Goal: Task Accomplishment & Management: Manage account settings

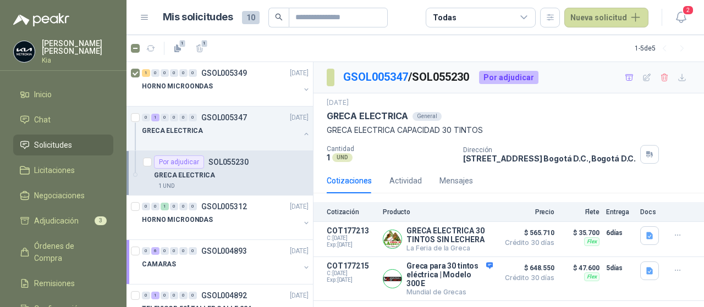
click at [48, 145] on span "Solicitudes" at bounding box center [53, 145] width 38 height 12
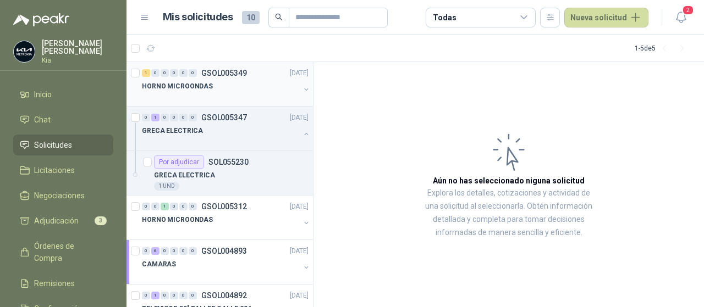
click at [222, 73] on p "GSOL005349" at bounding box center [224, 73] width 46 height 8
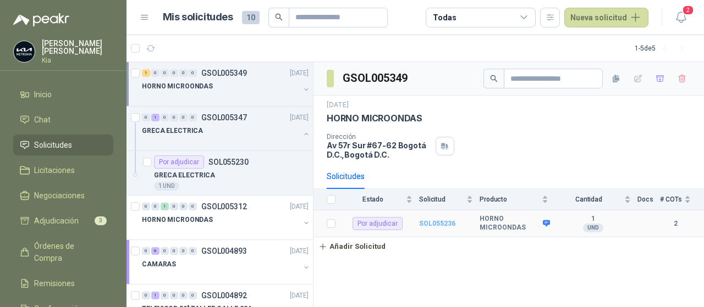
click at [441, 225] on b "SOL055236" at bounding box center [437, 224] width 36 height 8
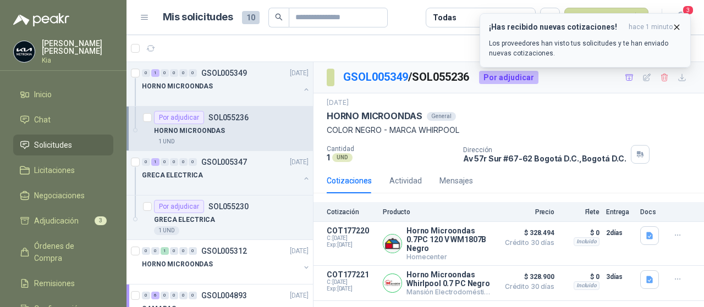
click at [533, 42] on p "Los proveedores han visto tus solicitudes y te han enviado nuevas cotizaciones." at bounding box center [585, 48] width 192 height 20
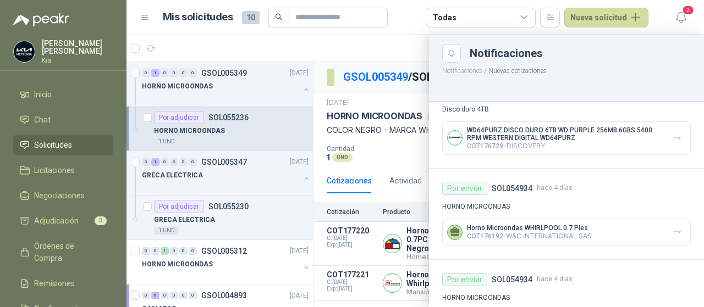
scroll to position [55, 0]
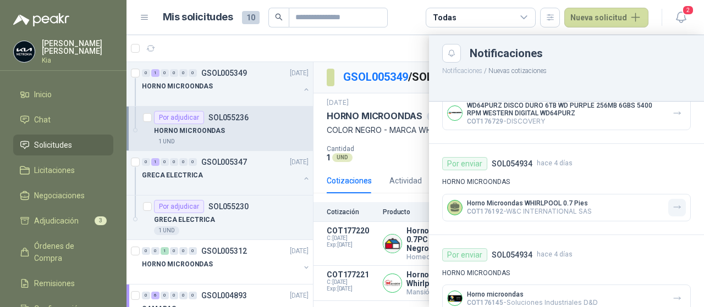
click at [674, 207] on icon "button" at bounding box center [677, 207] width 7 height 3
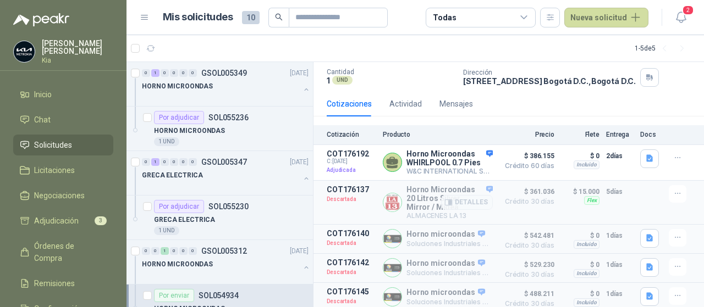
scroll to position [103, 0]
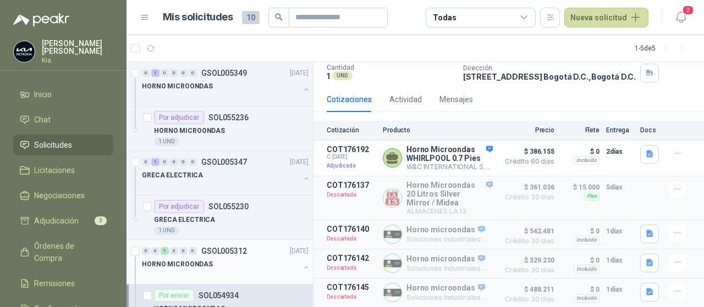
click at [217, 252] on p "GSOL005312" at bounding box center [224, 251] width 46 height 8
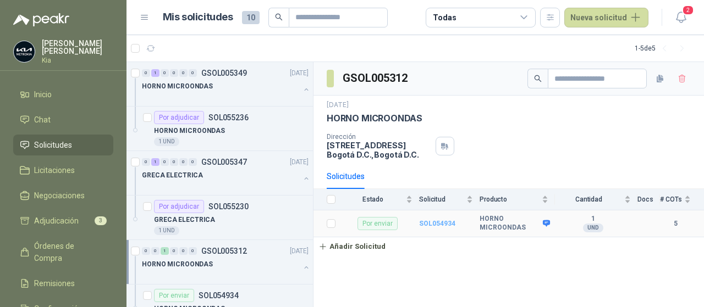
click at [443, 228] on b "SOL054934" at bounding box center [437, 224] width 36 height 8
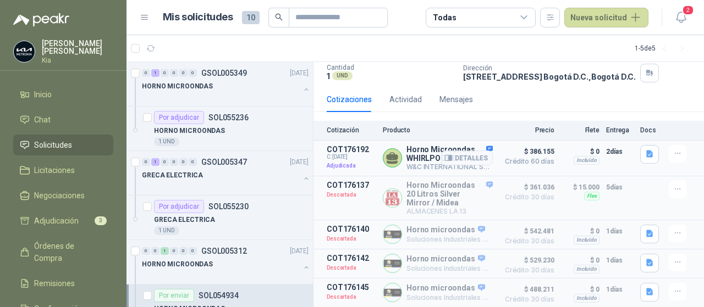
scroll to position [103, 0]
click at [234, 116] on p "SOL055236" at bounding box center [228, 118] width 40 height 8
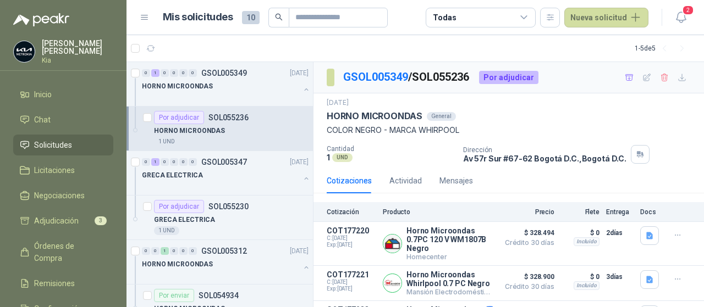
scroll to position [47, 0]
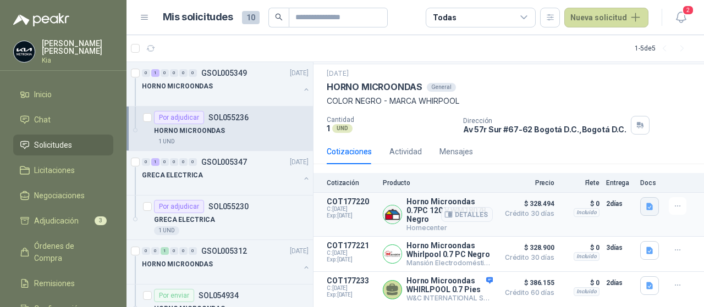
click at [646, 203] on icon "button" at bounding box center [649, 206] width 7 height 7
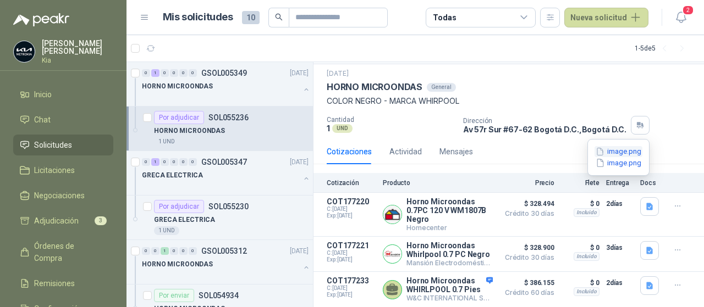
click at [632, 153] on button "image.png" at bounding box center [618, 152] width 48 height 12
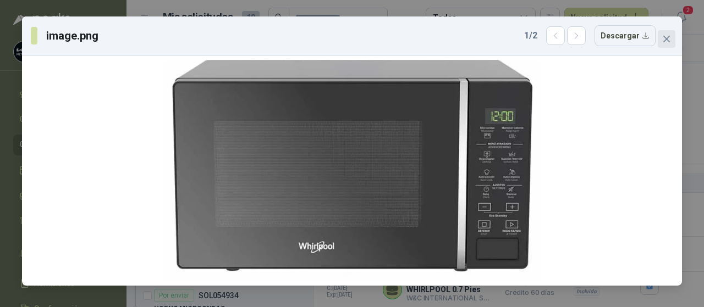
click at [668, 34] on button "Close" at bounding box center [667, 39] width 18 height 18
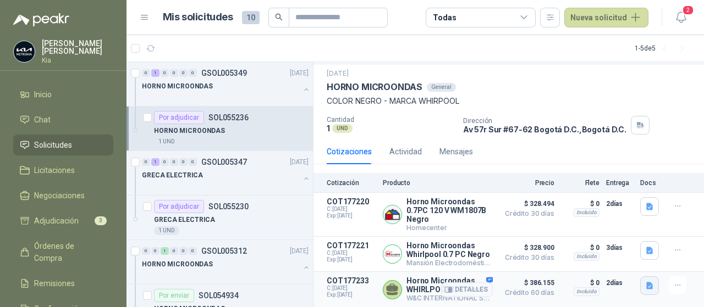
click at [645, 282] on icon "button" at bounding box center [649, 286] width 9 height 9
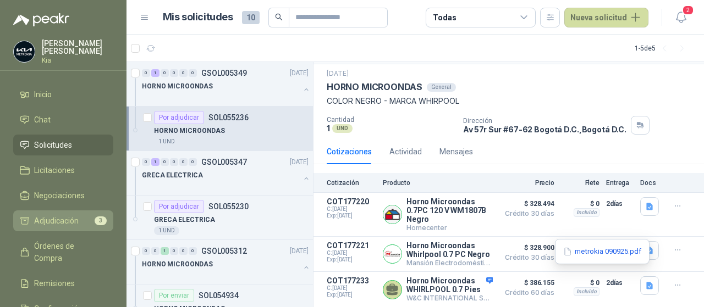
click at [66, 220] on span "Adjudicación" at bounding box center [56, 221] width 45 height 12
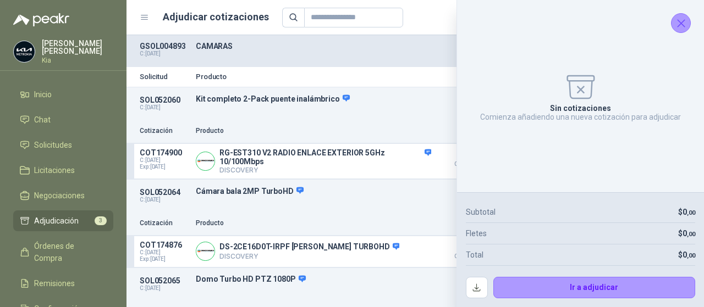
click at [679, 21] on icon "Cerrar" at bounding box center [681, 23] width 14 height 14
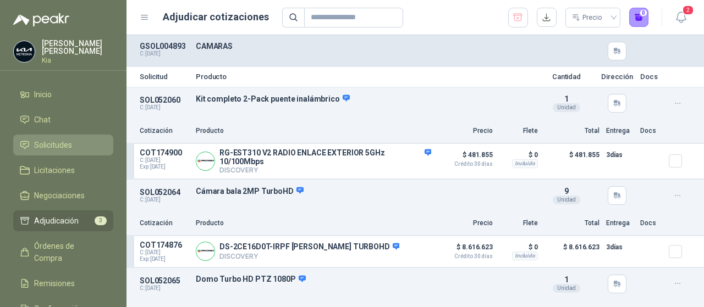
click at [44, 142] on span "Solicitudes" at bounding box center [53, 145] width 38 height 12
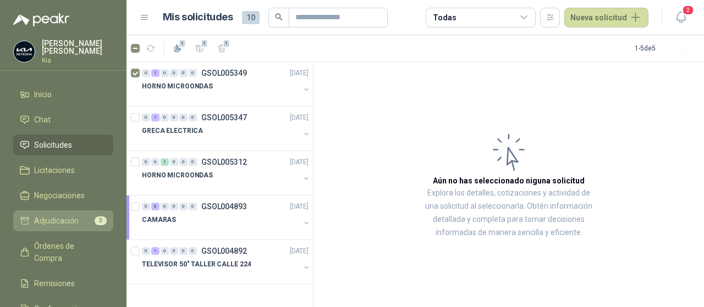
click at [68, 219] on span "Adjudicación" at bounding box center [56, 221] width 45 height 12
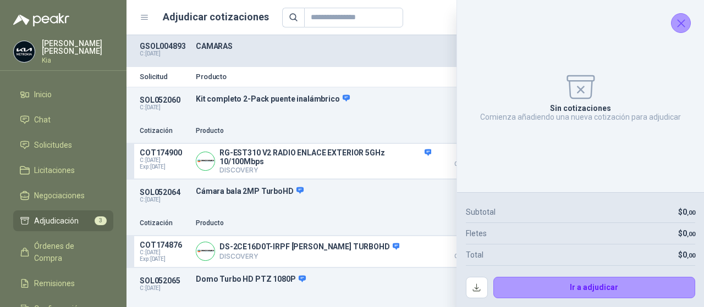
click at [682, 25] on icon "Cerrar" at bounding box center [680, 23] width 7 height 7
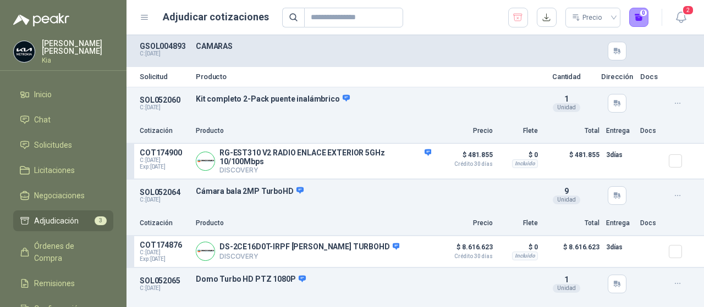
drag, startPoint x: 46, startPoint y: 141, endPoint x: 94, endPoint y: 156, distance: 50.1
click at [46, 141] on span "Solicitudes" at bounding box center [53, 145] width 38 height 12
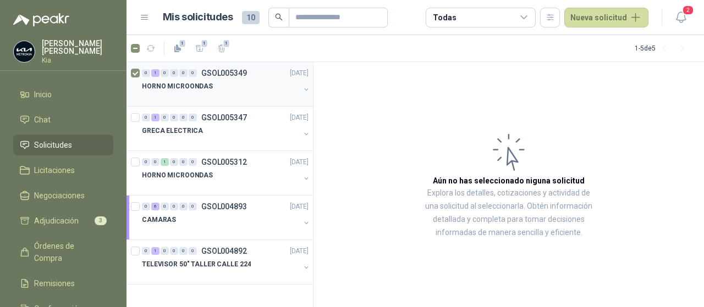
click at [221, 74] on p "GSOL005349" at bounding box center [224, 73] width 46 height 8
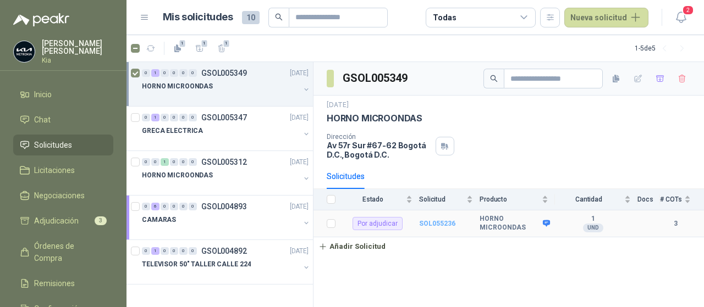
click at [434, 224] on b "SOL055236" at bounding box center [437, 224] width 36 height 8
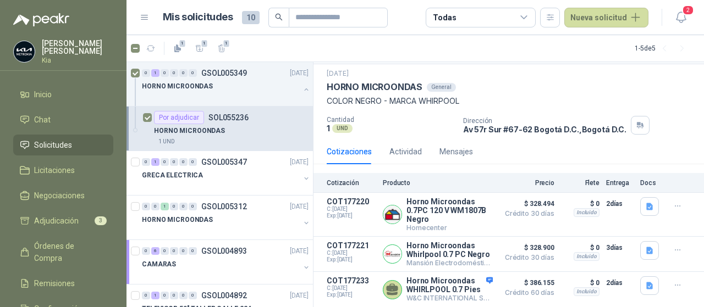
scroll to position [47, 0]
click at [673, 281] on icon "button" at bounding box center [677, 285] width 9 height 9
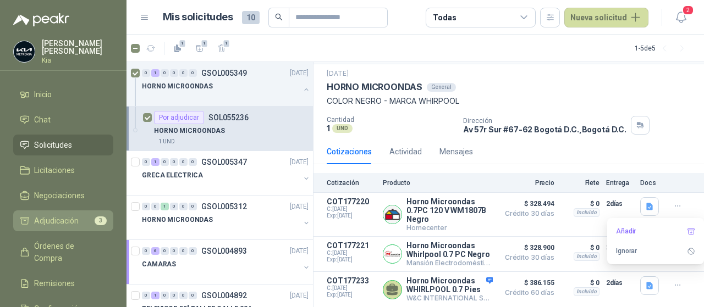
click at [60, 216] on span "Adjudicación" at bounding box center [56, 221] width 45 height 12
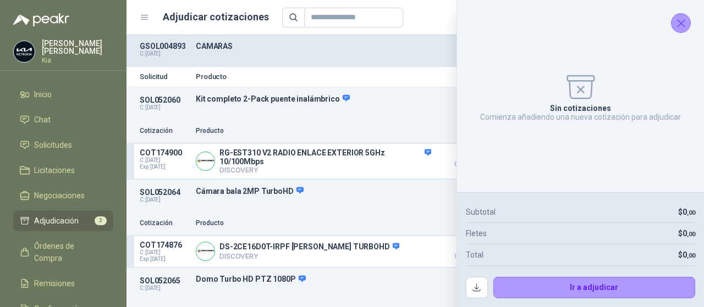
click at [680, 26] on icon "Cerrar" at bounding box center [681, 23] width 14 height 14
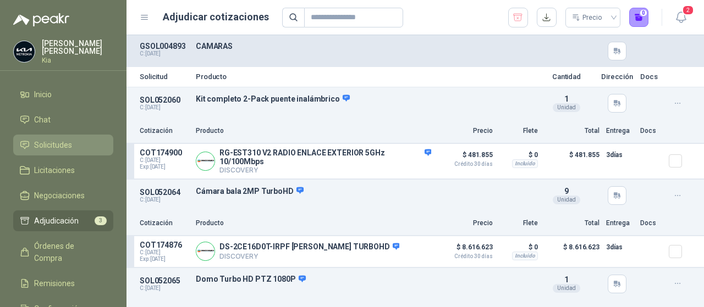
click at [53, 146] on span "Solicitudes" at bounding box center [53, 145] width 38 height 12
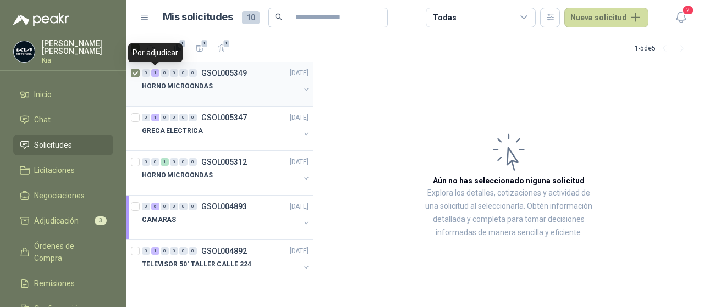
click at [156, 69] on div "1" at bounding box center [155, 73] width 8 height 8
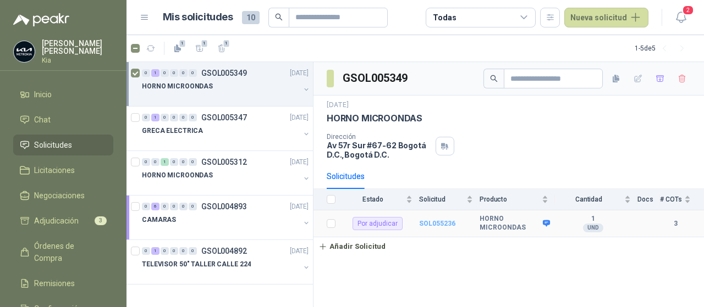
click at [443, 222] on b "SOL055236" at bounding box center [437, 224] width 36 height 8
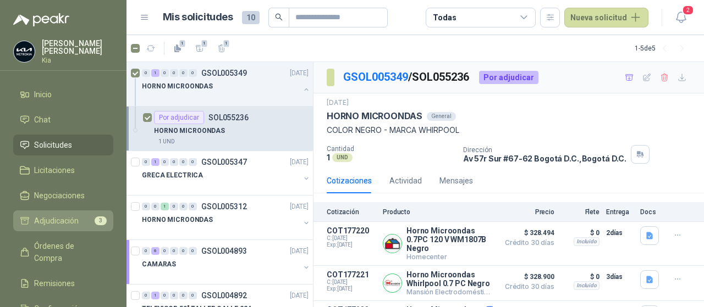
click at [63, 217] on span "Adjudicación" at bounding box center [56, 221] width 45 height 12
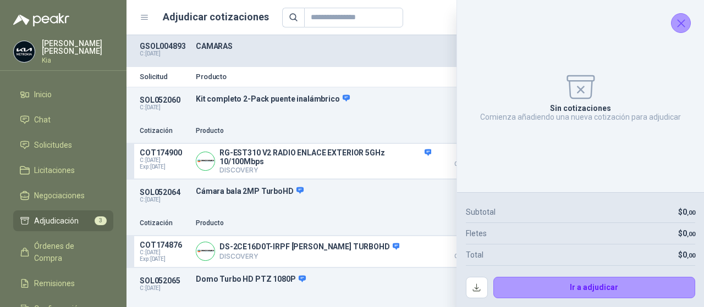
click at [680, 26] on icon "Cerrar" at bounding box center [681, 23] width 14 height 14
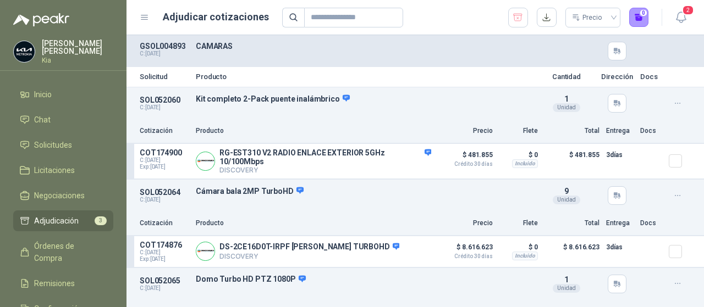
drag, startPoint x: 31, startPoint y: 141, endPoint x: 361, endPoint y: 203, distance: 335.1
click at [32, 141] on li "Solicitudes" at bounding box center [63, 145] width 87 height 12
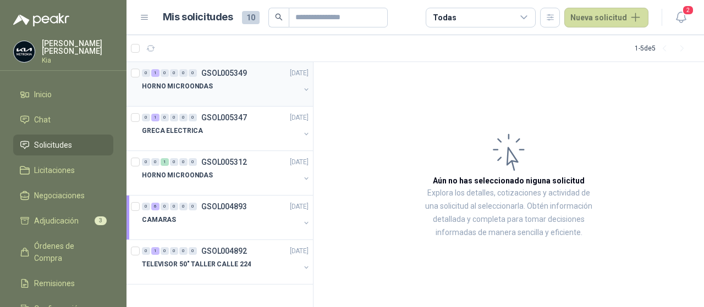
click at [234, 74] on p "GSOL005349" at bounding box center [224, 73] width 46 height 8
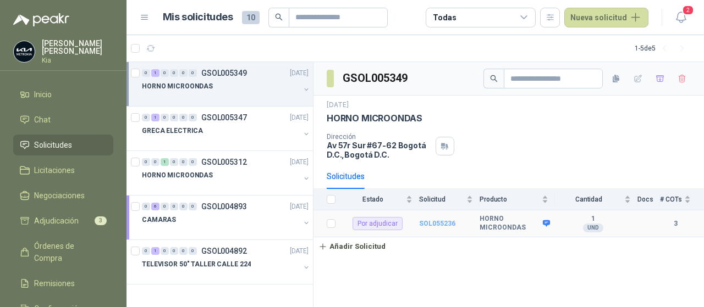
click at [436, 224] on b "SOL055236" at bounding box center [437, 224] width 36 height 8
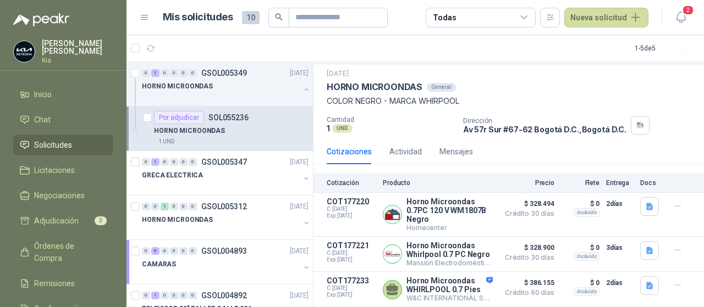
scroll to position [47, 0]
click at [673, 281] on icon "button" at bounding box center [677, 285] width 9 height 9
click at [646, 282] on icon "button" at bounding box center [649, 285] width 7 height 7
click at [604, 255] on button "metrokia 090925.pdf" at bounding box center [602, 252] width 80 height 12
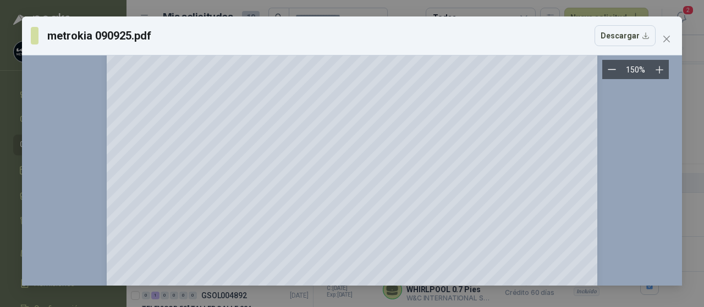
scroll to position [0, 0]
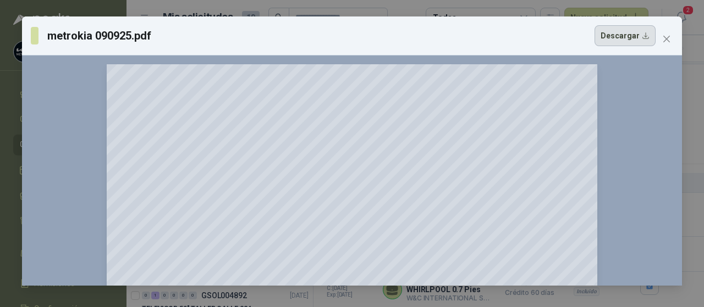
click at [615, 37] on button "Descargar" at bounding box center [624, 35] width 61 height 21
click at [668, 36] on icon "close" at bounding box center [666, 39] width 9 height 9
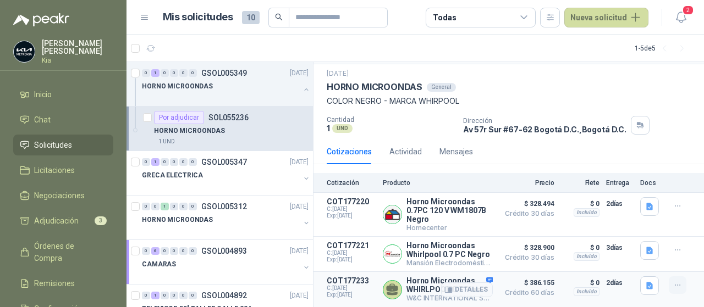
click at [673, 281] on icon "button" at bounding box center [677, 285] width 9 height 9
click at [64, 221] on span "Adjudicación" at bounding box center [56, 221] width 45 height 12
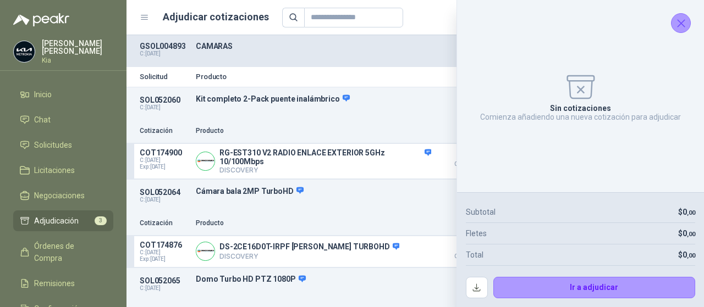
click at [677, 20] on icon "Cerrar" at bounding box center [680, 23] width 7 height 7
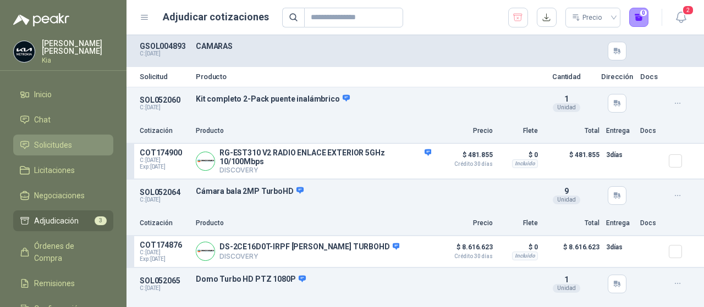
click at [63, 146] on span "Solicitudes" at bounding box center [53, 145] width 38 height 12
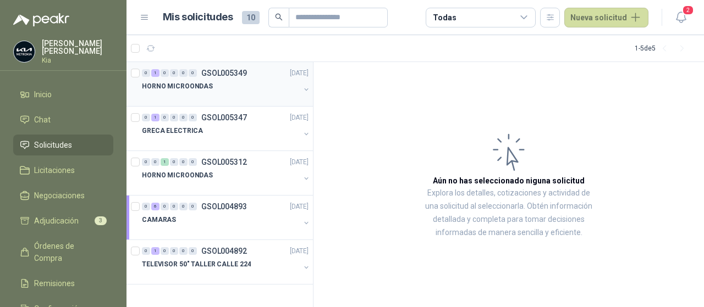
click at [227, 74] on p "GSOL005349" at bounding box center [224, 73] width 46 height 8
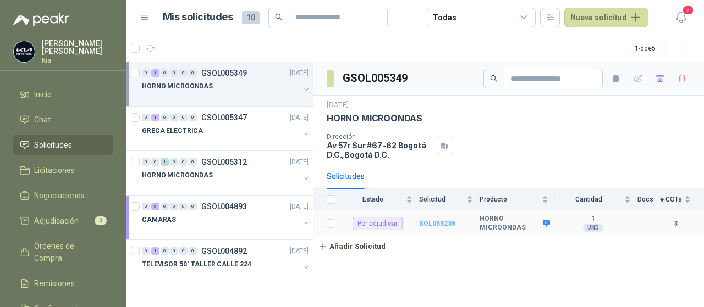
click at [434, 221] on b "SOL055236" at bounding box center [437, 224] width 36 height 8
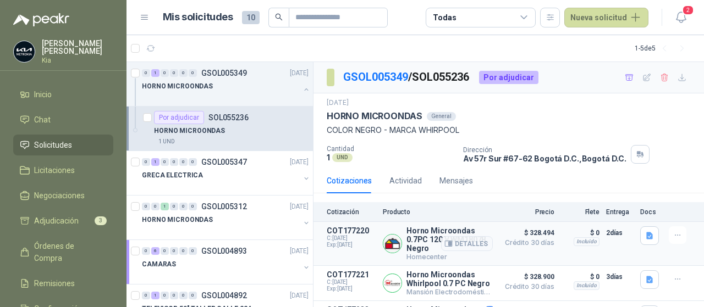
scroll to position [47, 0]
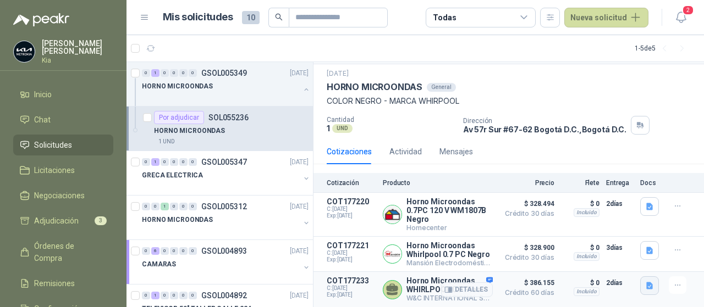
click at [645, 282] on icon "button" at bounding box center [649, 286] width 9 height 9
click at [673, 281] on icon "button" at bounding box center [677, 285] width 9 height 9
click at [631, 230] on button "Añadir" at bounding box center [655, 232] width 88 height 18
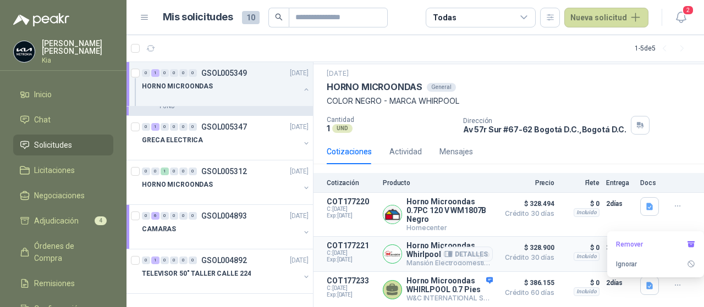
scroll to position [0, 0]
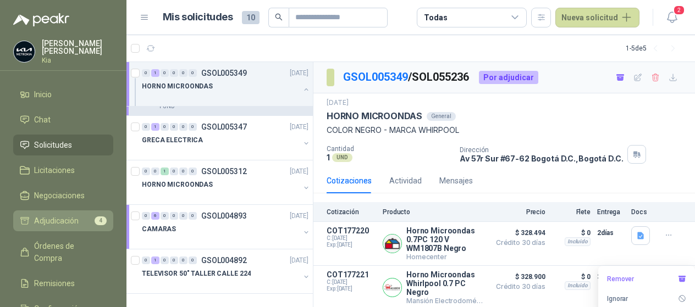
click at [68, 219] on span "Adjudicación" at bounding box center [56, 221] width 45 height 12
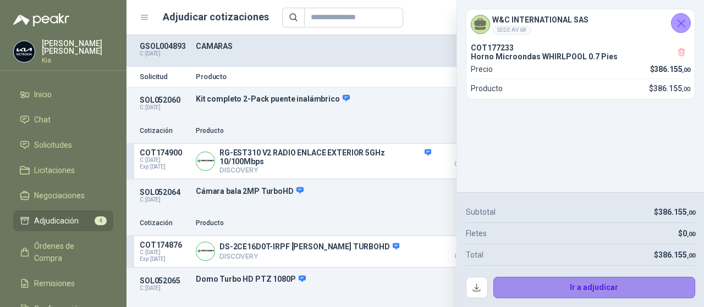
click at [596, 288] on button "Ir a adjudicar" at bounding box center [594, 288] width 202 height 22
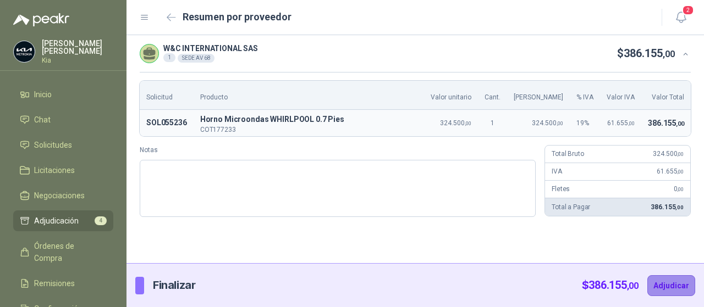
click at [660, 285] on button "Adjudicar" at bounding box center [671, 286] width 48 height 21
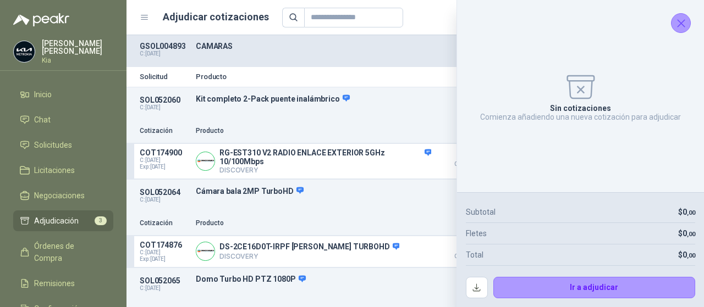
click at [677, 20] on icon "Cerrar" at bounding box center [680, 23] width 7 height 7
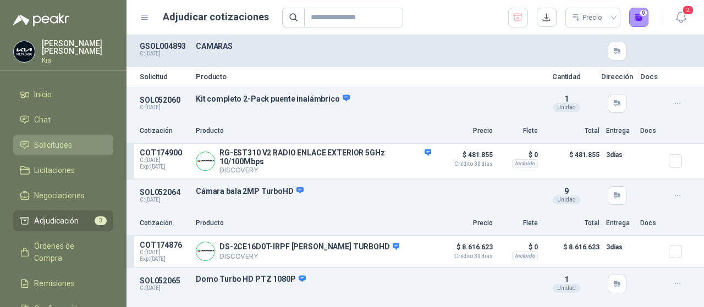
click at [57, 146] on span "Solicitudes" at bounding box center [53, 145] width 38 height 12
